Goal: Check status: Check status

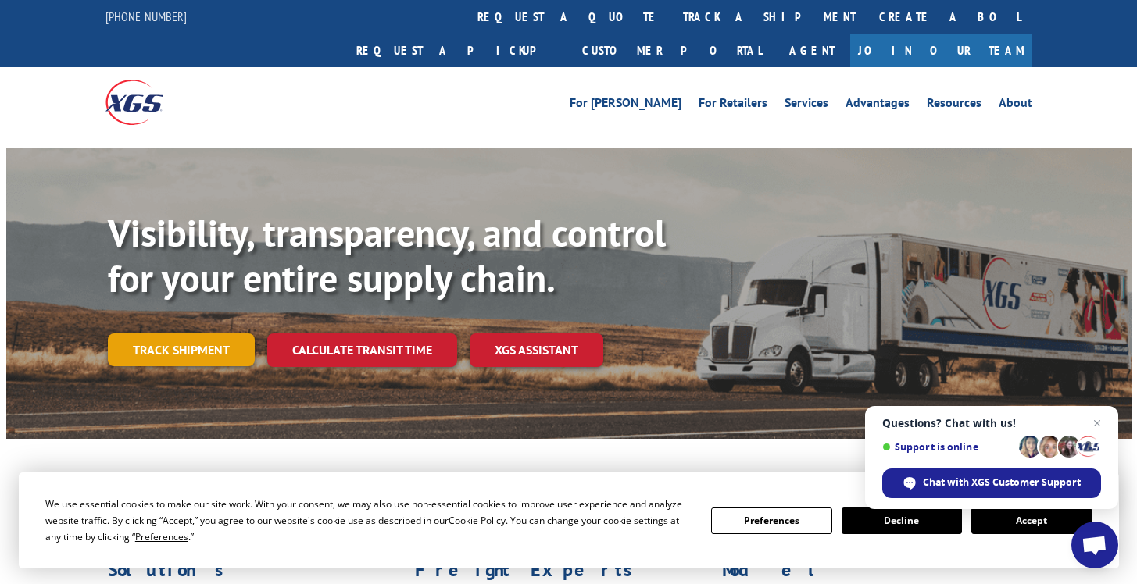
click at [196, 334] on link "Track shipment" at bounding box center [181, 350] width 147 height 33
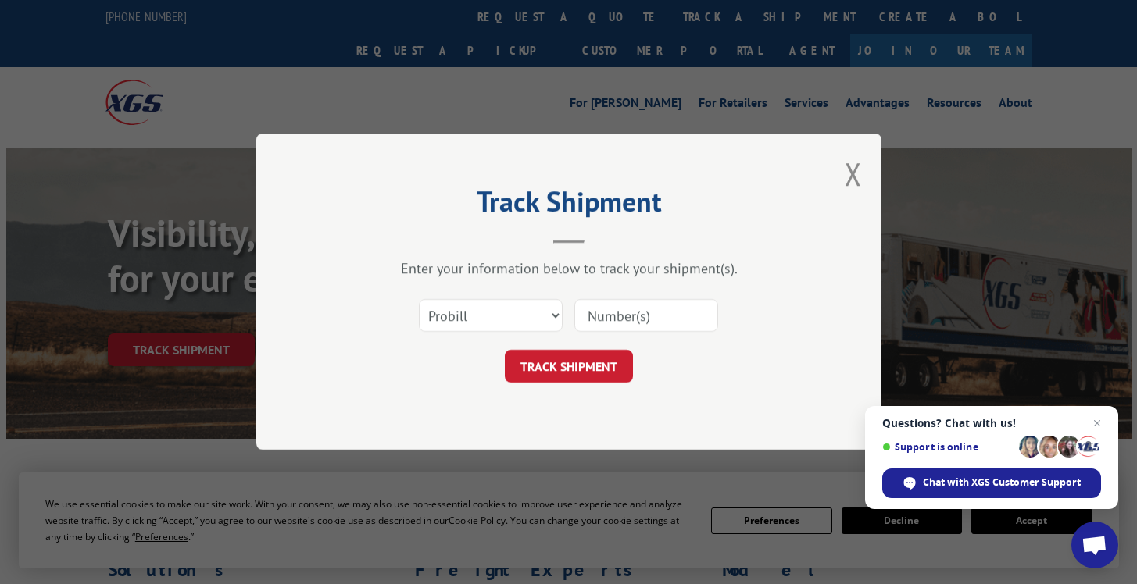
click at [620, 325] on input at bounding box center [646, 316] width 144 height 33
click at [523, 327] on select "Select category... Probill BOL PO" at bounding box center [491, 316] width 144 height 33
select select "bol"
click at [419, 300] on select "Select category... Probill BOL PO" at bounding box center [491, 316] width 144 height 33
click at [604, 327] on input at bounding box center [646, 316] width 144 height 33
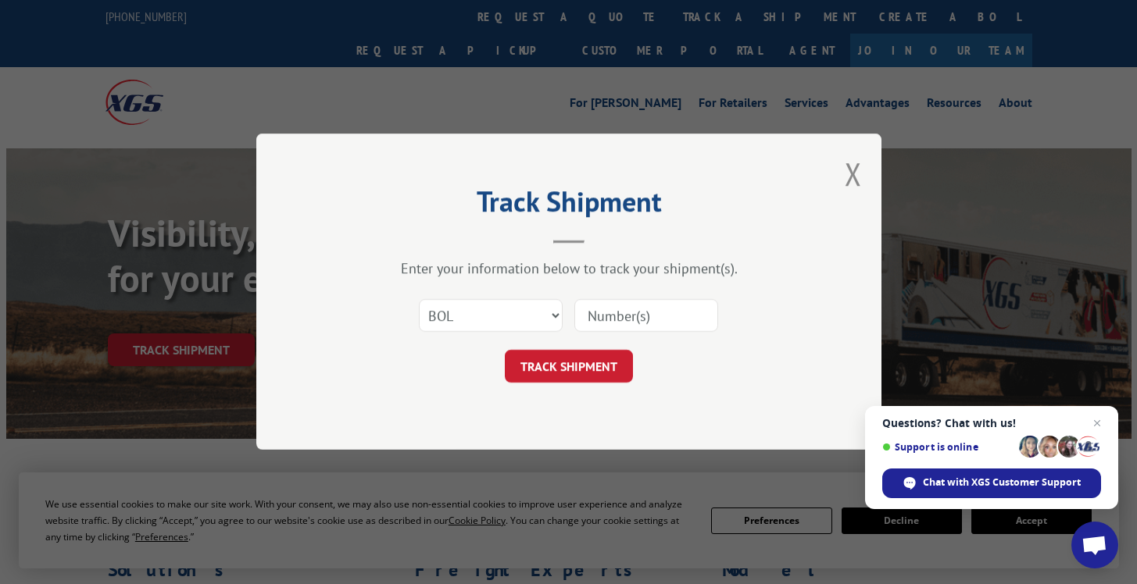
paste input "3391081"
type input "3391081"
click at [578, 363] on button "TRACK SHIPMENT" at bounding box center [569, 367] width 128 height 33
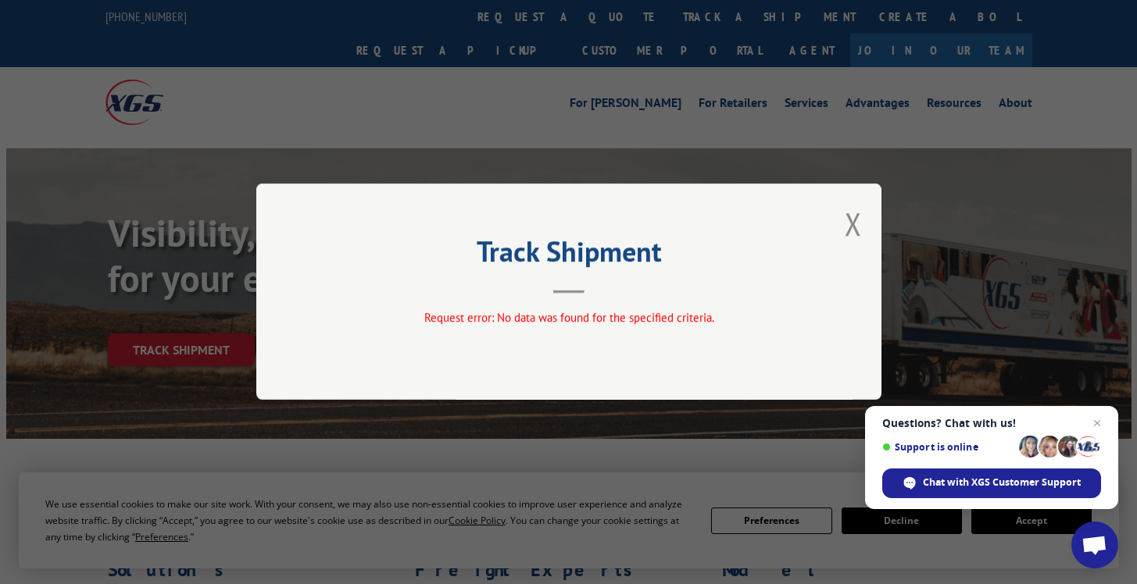
click at [851, 225] on button "Close modal" at bounding box center [852, 223] width 17 height 41
